Goal: Task Accomplishment & Management: Manage account settings

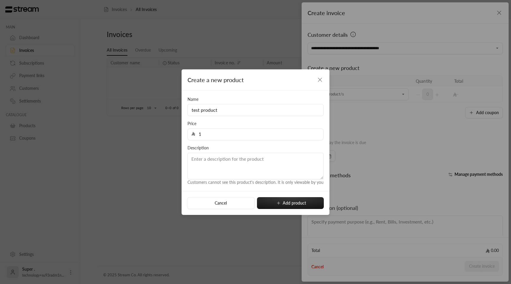
type input "1"
click at [200, 163] on textarea at bounding box center [256, 165] width 136 height 27
type textarea "test product"
click at [276, 204] on button "Add product" at bounding box center [290, 203] width 67 height 12
type input "0"
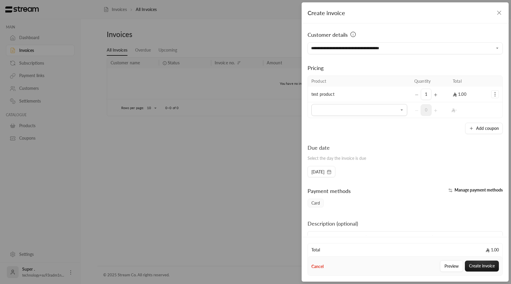
scroll to position [29, 0]
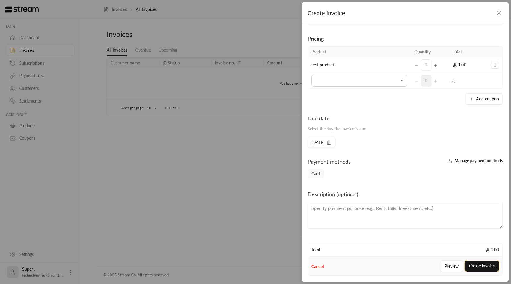
click at [472, 263] on button "Create invoice" at bounding box center [482, 265] width 34 height 11
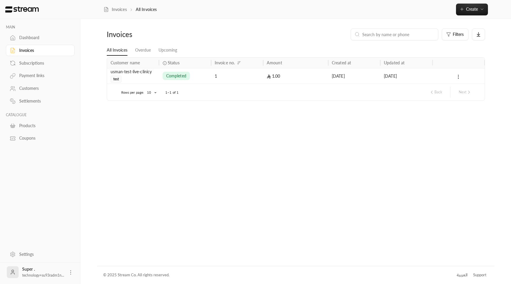
click at [457, 74] on icon at bounding box center [458, 76] width 5 height 5
click at [459, 91] on li "View" at bounding box center [465, 92] width 15 height 11
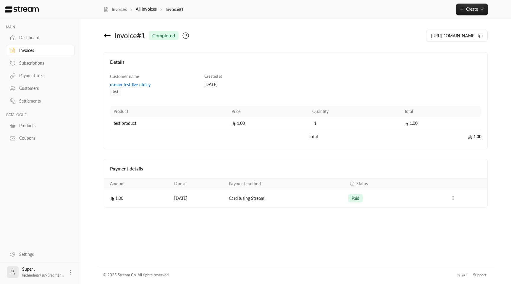
click at [453, 196] on icon "Payments" at bounding box center [453, 198] width 6 height 6
click at [459, 223] on li "Refund" at bounding box center [471, 223] width 36 height 11
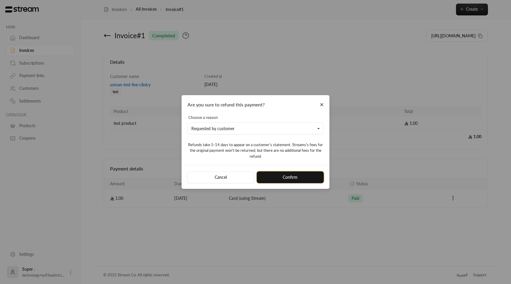
click at [294, 175] on button "Confirm" at bounding box center [290, 177] width 67 height 12
